Goal: Information Seeking & Learning: Compare options

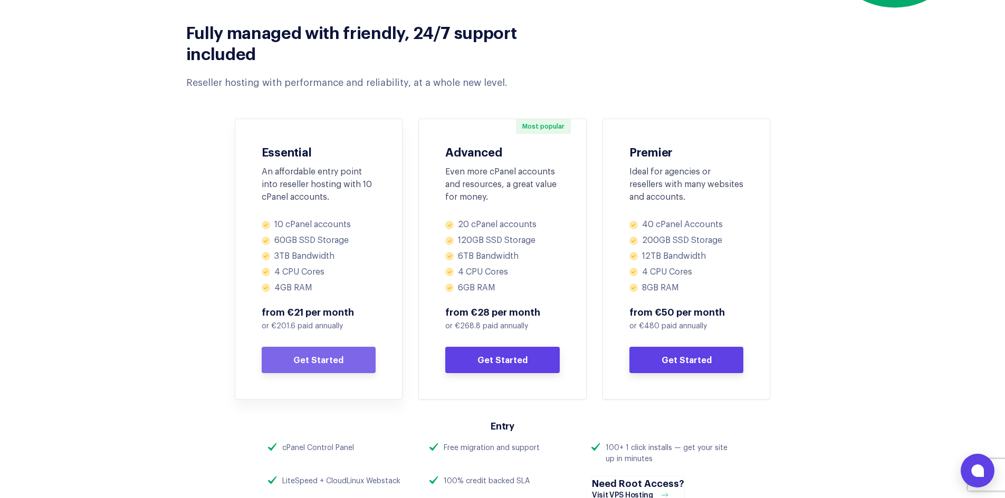
scroll to position [527, 0]
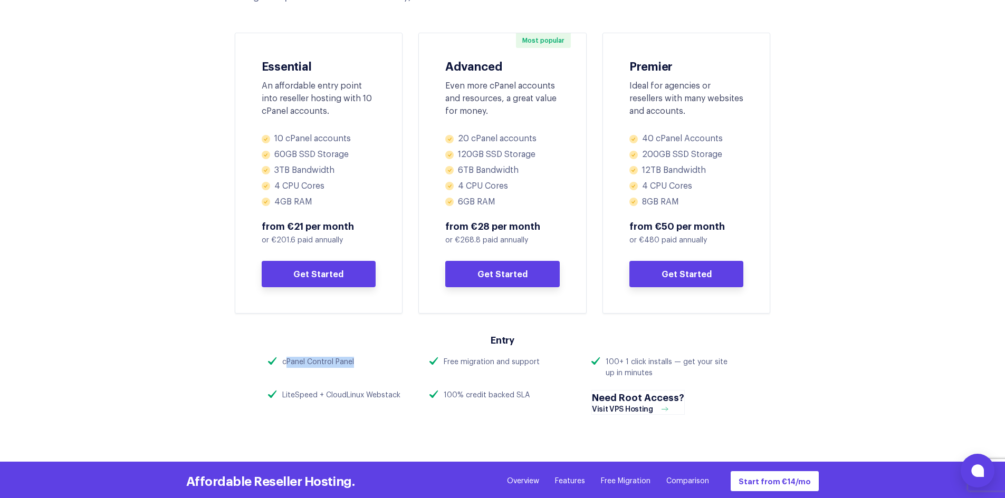
drag, startPoint x: 285, startPoint y: 359, endPoint x: 376, endPoint y: 362, distance: 90.3
click at [376, 362] on div "cPanel Control Panel" at bounding box center [341, 362] width 146 height 11
drag, startPoint x: 291, startPoint y: 396, endPoint x: 507, endPoint y: 382, distance: 216.7
click at [408, 395] on div "LiteSpeed + CloudLinux Webstack" at bounding box center [341, 395] width 146 height 11
drag, startPoint x: 602, startPoint y: 359, endPoint x: 763, endPoint y: 377, distance: 161.8
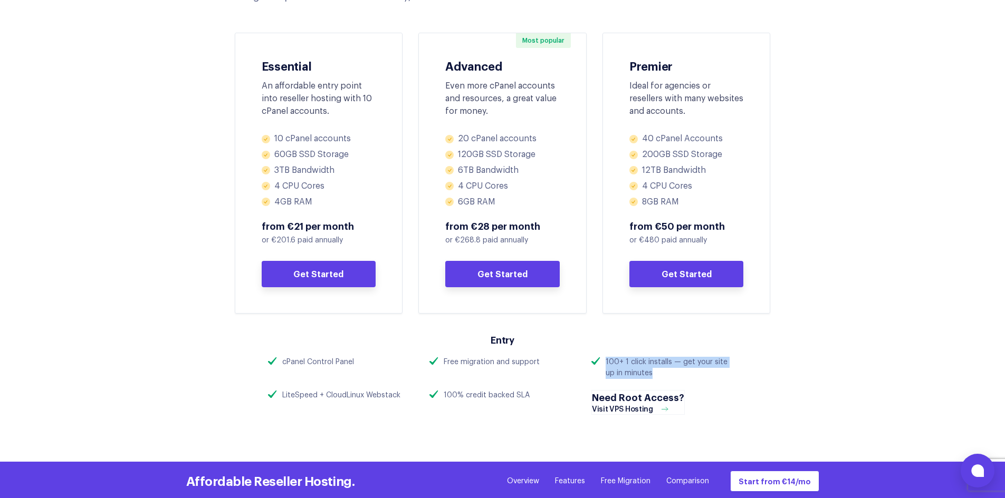
click at [633, 397] on h4 "Need Root Access?" at bounding box center [638, 397] width 92 height 13
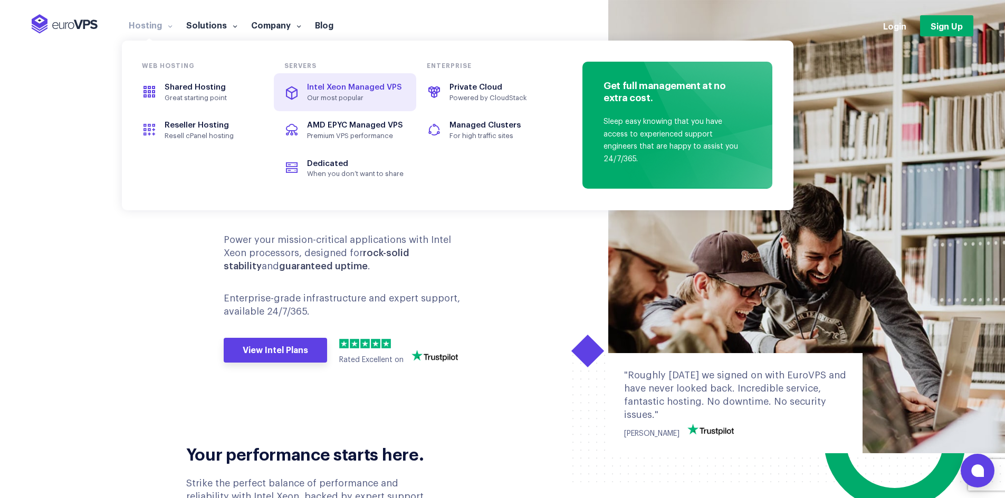
click at [321, 85] on span "Intel Xeon Managed VPS" at bounding box center [354, 87] width 95 height 8
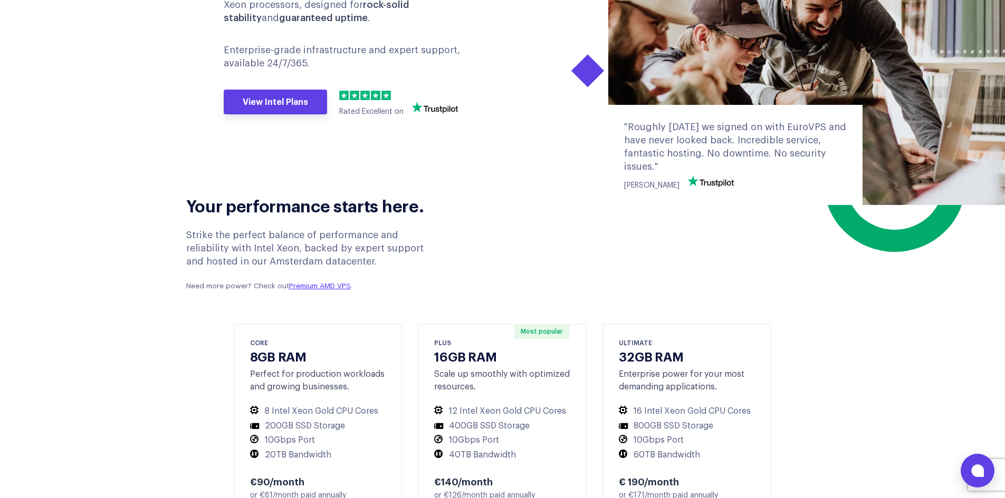
scroll to position [352, 0]
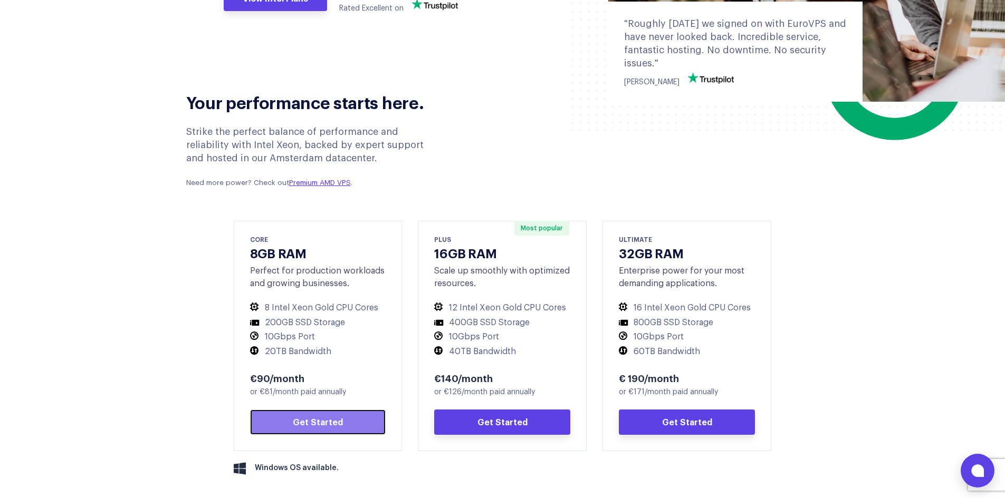
click at [314, 418] on link "Get Started" at bounding box center [318, 422] width 136 height 25
